Goal: Transaction & Acquisition: Purchase product/service

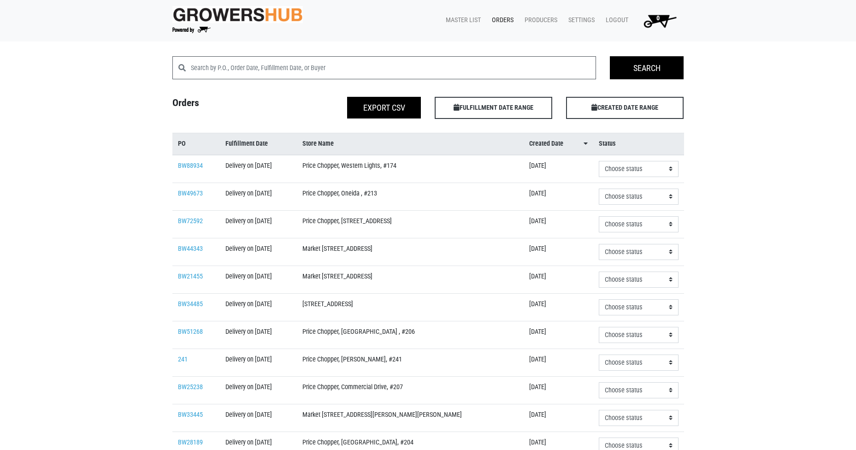
click at [510, 19] on link "Orders" at bounding box center [500, 21] width 33 height 18
click at [459, 21] on link "Master List" at bounding box center [461, 21] width 46 height 18
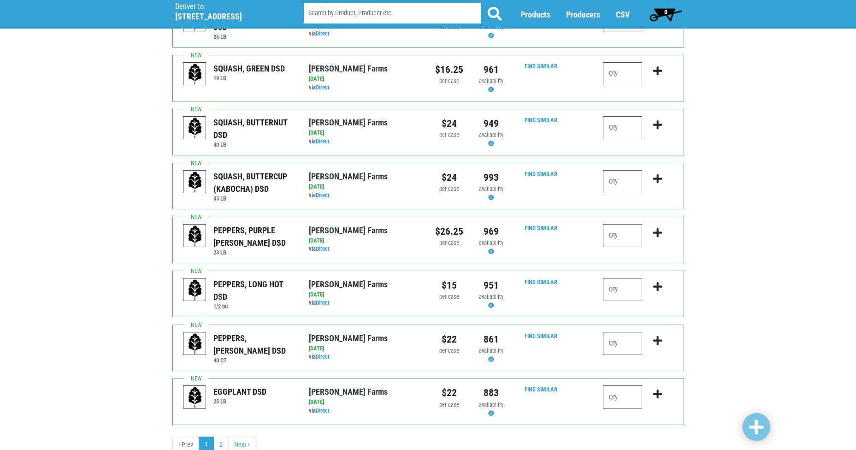
scroll to position [781, 0]
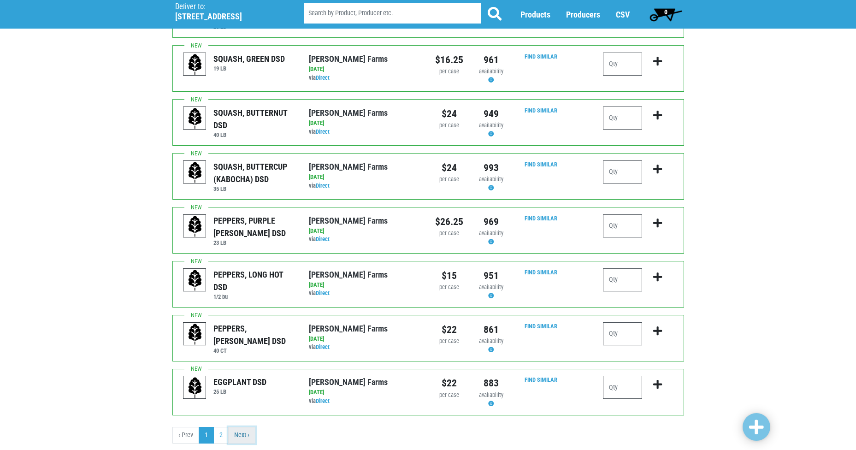
click at [239, 427] on link "Next ›" at bounding box center [241, 435] width 27 height 17
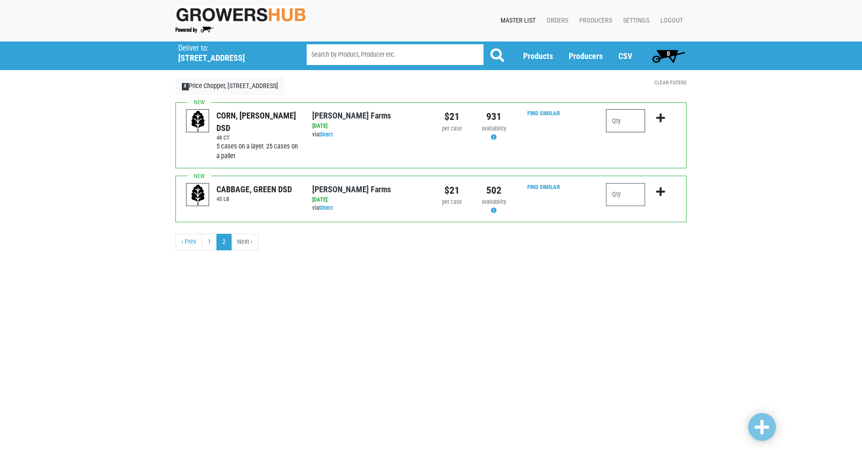
click at [631, 116] on input "number" at bounding box center [625, 120] width 39 height 23
type input "10"
click at [754, 420] on link at bounding box center [763, 427] width 28 height 28
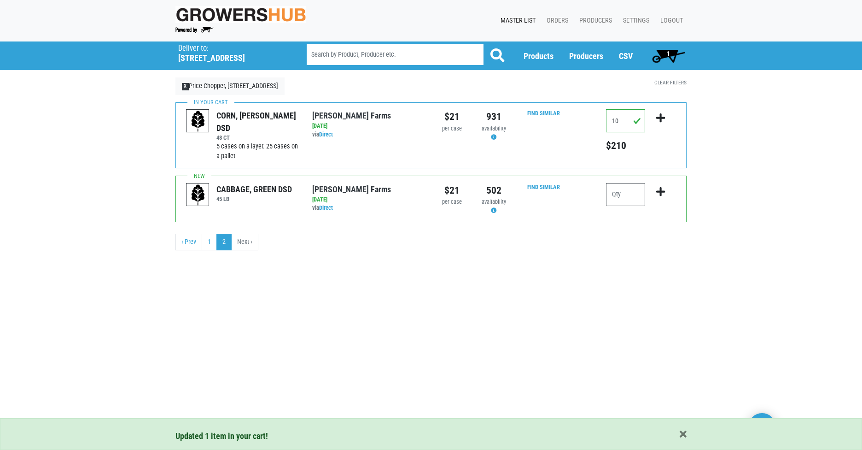
click at [666, 51] on span "1" at bounding box center [668, 56] width 41 height 18
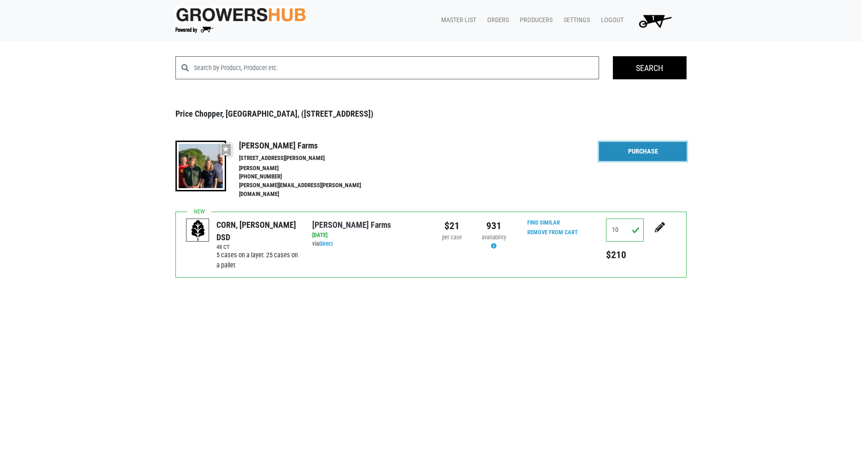
click at [623, 152] on link "Purchase" at bounding box center [643, 151] width 88 height 19
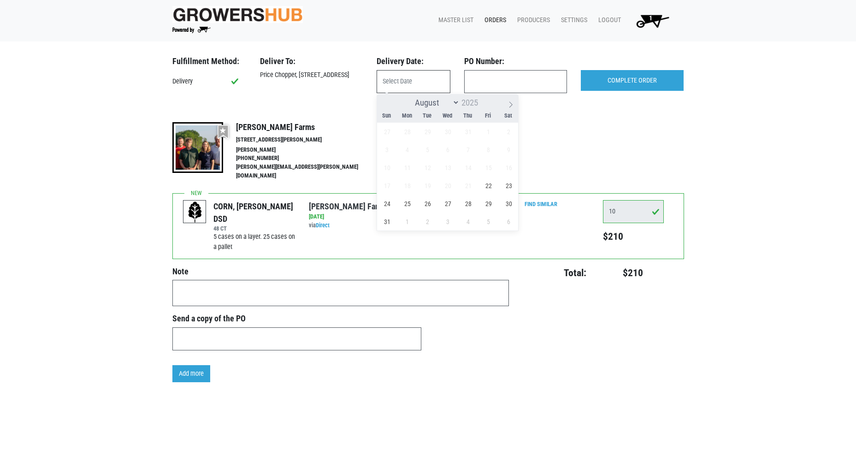
click at [430, 80] on input "text" at bounding box center [413, 81] width 74 height 23
click at [491, 189] on span "22" at bounding box center [488, 185] width 18 height 18
type input "[DATE]"
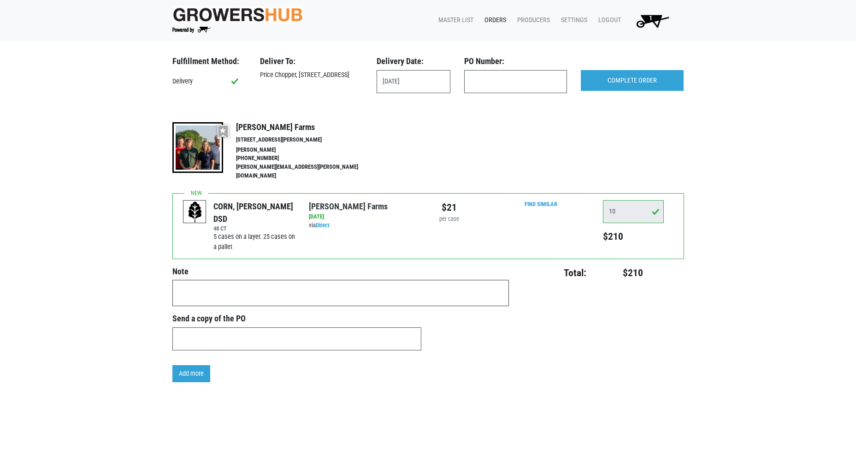
click at [174, 280] on textarea at bounding box center [340, 293] width 336 height 26
click at [619, 80] on input "COMPLETE ORDER" at bounding box center [632, 80] width 103 height 21
